Goal: Information Seeking & Learning: Learn about a topic

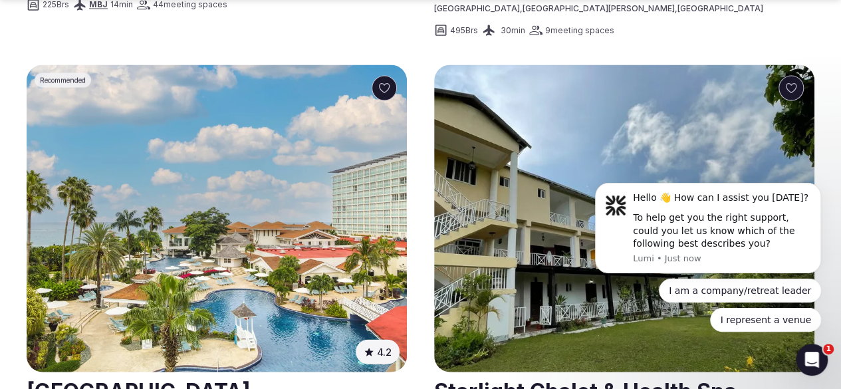
scroll to position [1278, 0]
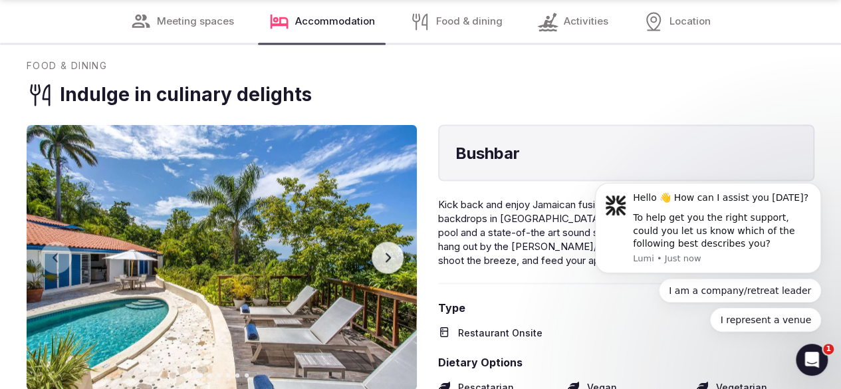
scroll to position [3705, 0]
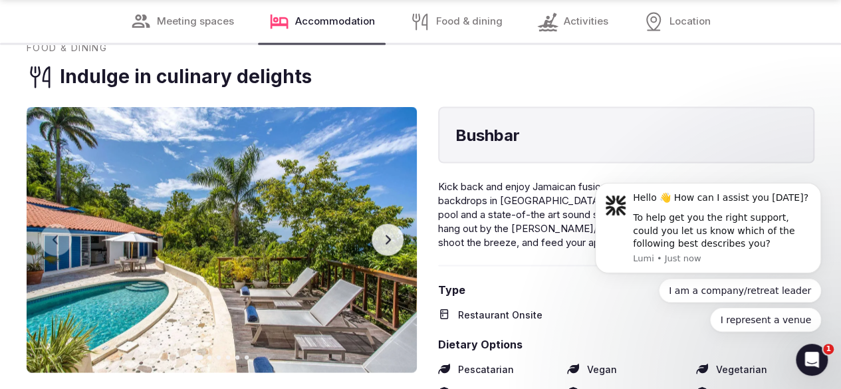
click at [822, 189] on button "Dismiss notification" at bounding box center [817, 186] width 17 height 17
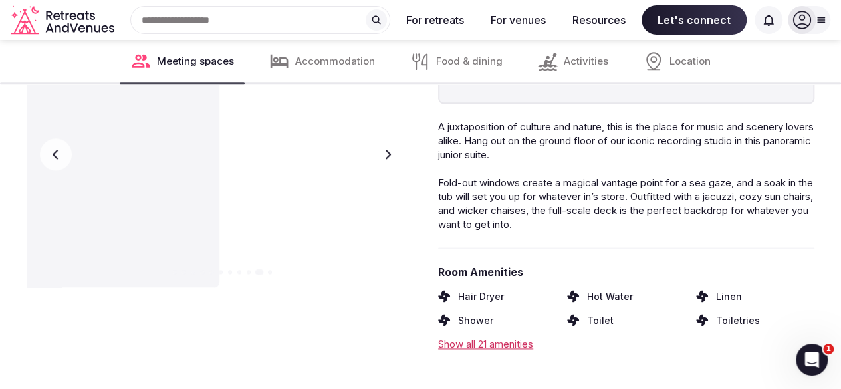
scroll to position [1133, 0]
